Goal: Find specific fact

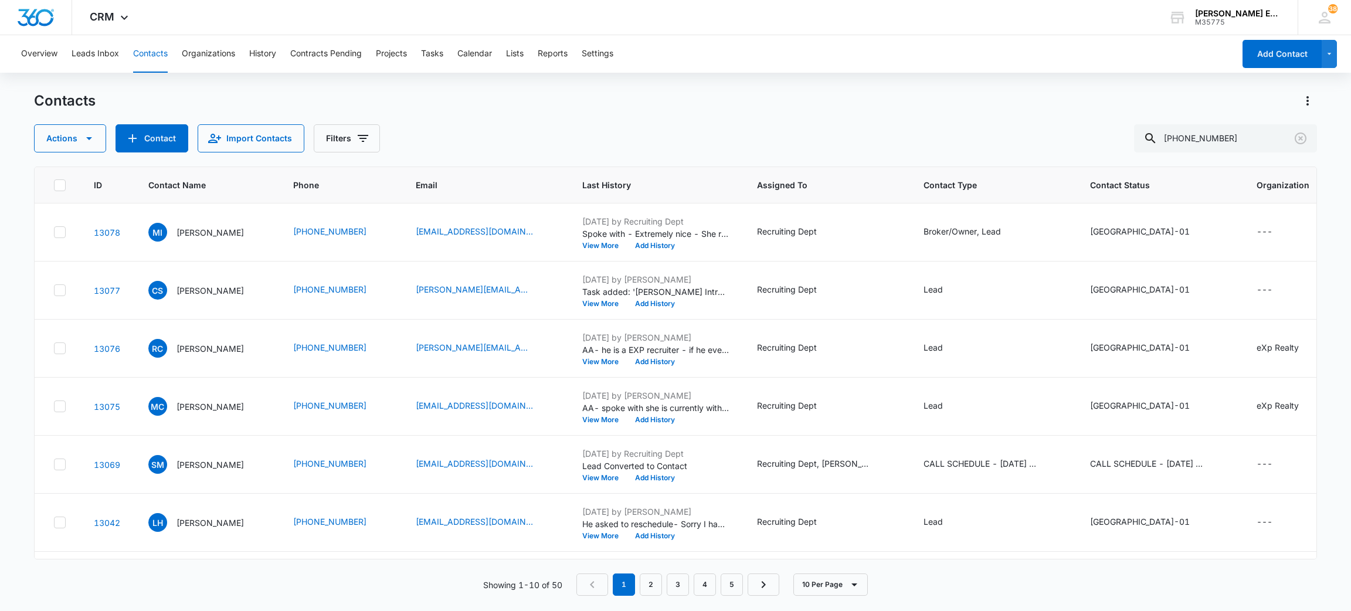
click at [1199, 126] on input "[PHONE_NUMBER]" at bounding box center [1225, 138] width 183 height 28
type input "[PERSON_NAME]"
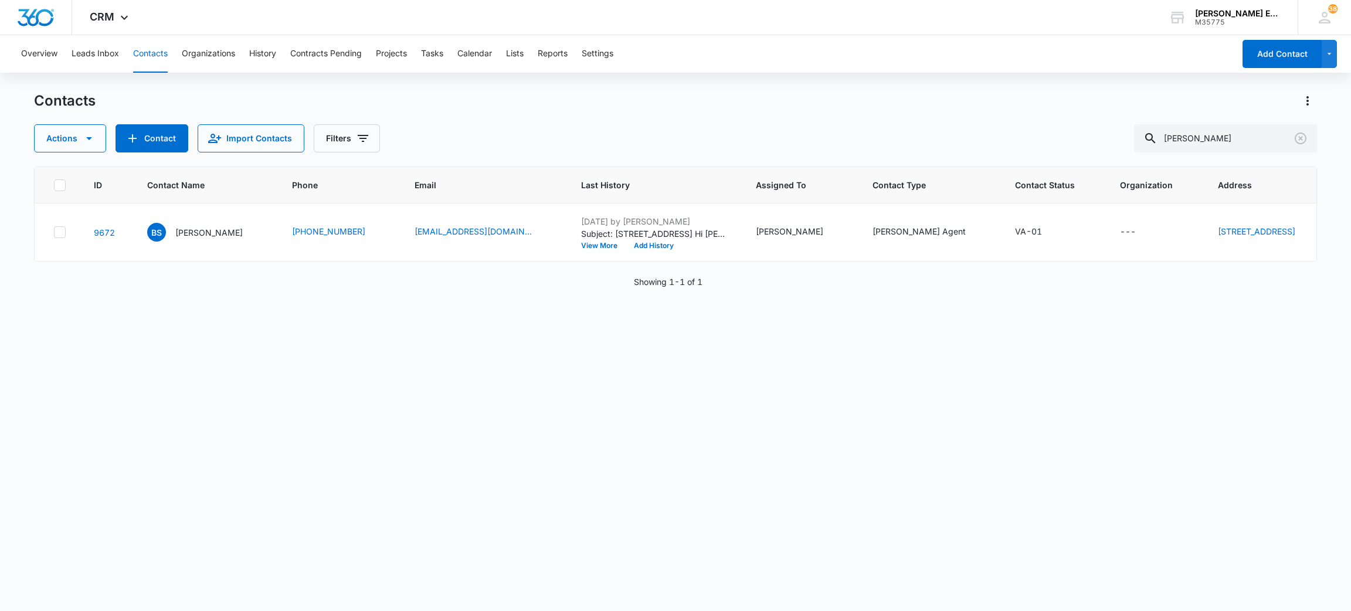
click at [354, 585] on div "ID Contact Name Phone Email Last History Assigned To Contact Type Contact Statu…" at bounding box center [676, 381] width 1284 height 429
click at [1245, 144] on input "[PERSON_NAME]" at bounding box center [1225, 138] width 183 height 28
click at [811, 327] on div "ID Contact Name Phone Email Last History Assigned To Contact Type Contact Statu…" at bounding box center [676, 381] width 1284 height 429
